Goal: Information Seeking & Learning: Check status

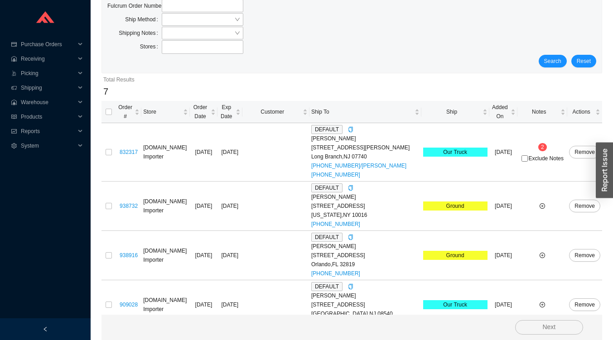
scroll to position [239, 0]
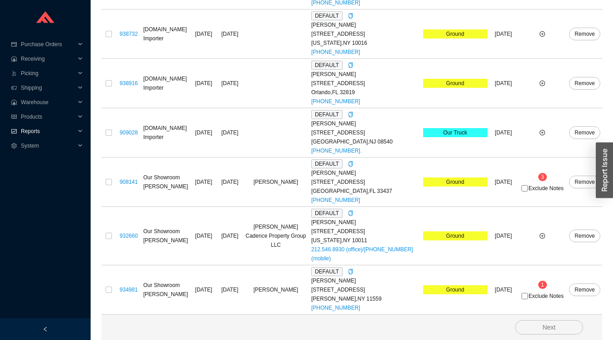
click at [31, 131] on span "Reports" at bounding box center [48, 131] width 54 height 14
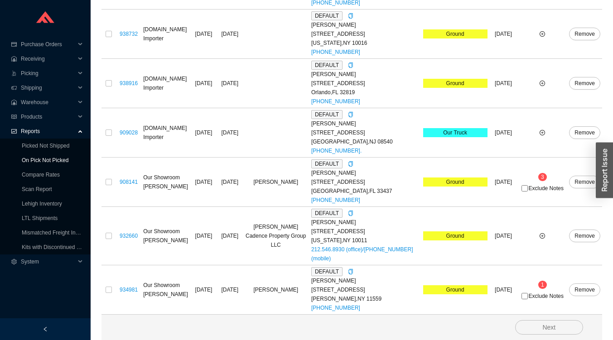
click at [47, 161] on link "On Pick Not Picked" at bounding box center [45, 160] width 47 height 6
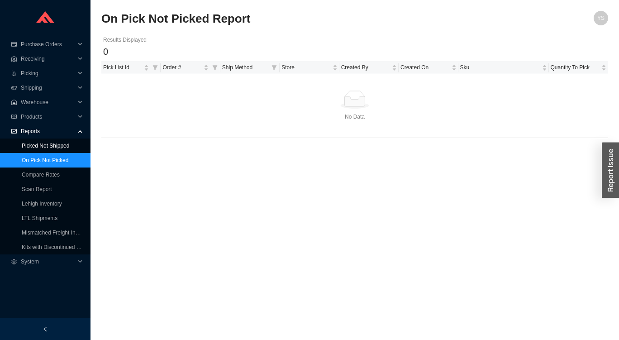
click at [54, 147] on link "Picked Not Shipped" at bounding box center [46, 146] width 48 height 6
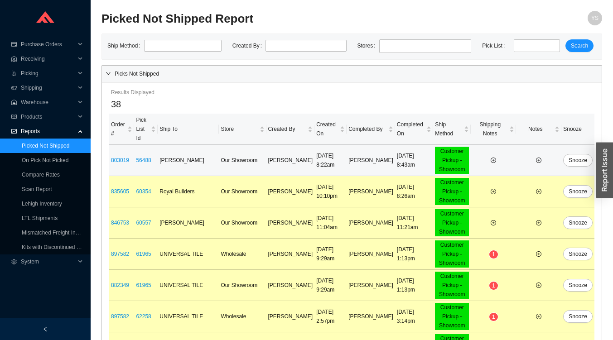
click at [454, 145] on td "Customer Pickup - Showroom" at bounding box center [452, 160] width 38 height 31
click at [148, 43] on input "search" at bounding box center [149, 45] width 2 height 9
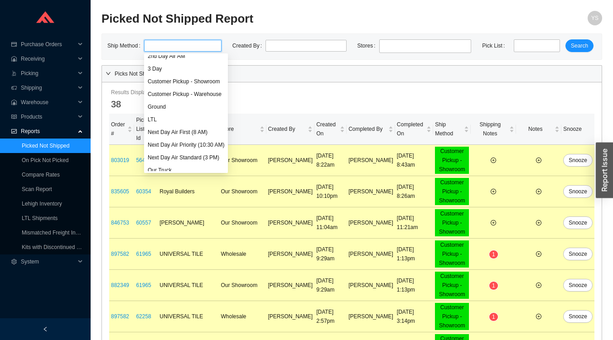
scroll to position [36, 0]
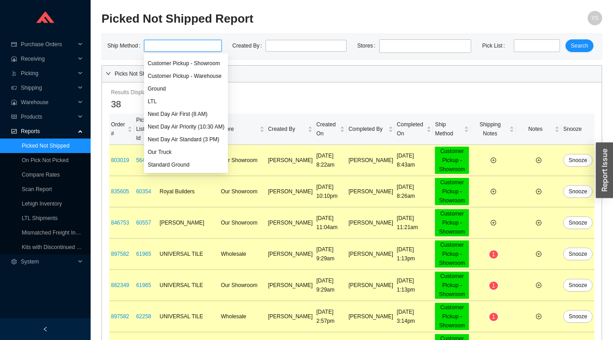
click at [156, 153] on div "Our Truck" at bounding box center [186, 152] width 77 height 8
click at [567, 42] on button "Search" at bounding box center [579, 45] width 28 height 13
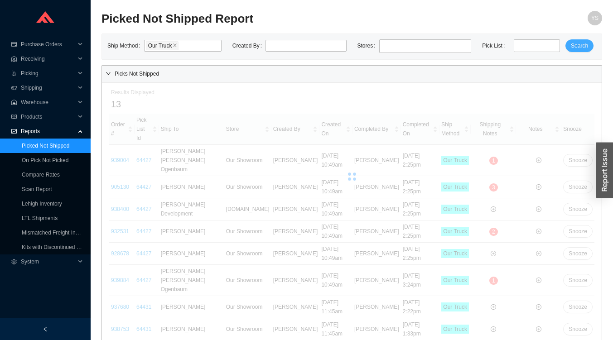
click at [575, 40] on button "Search" at bounding box center [579, 45] width 28 height 13
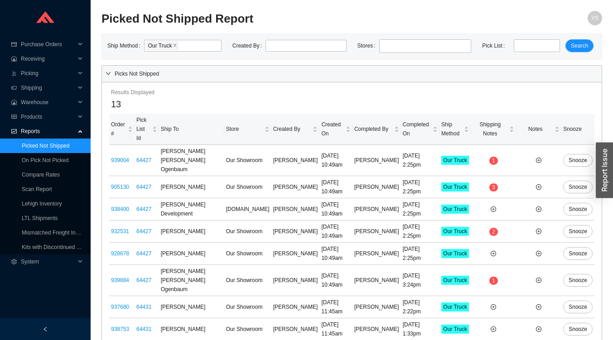
scroll to position [105, 0]
